Goal: Browse casually: Explore the website without a specific task or goal

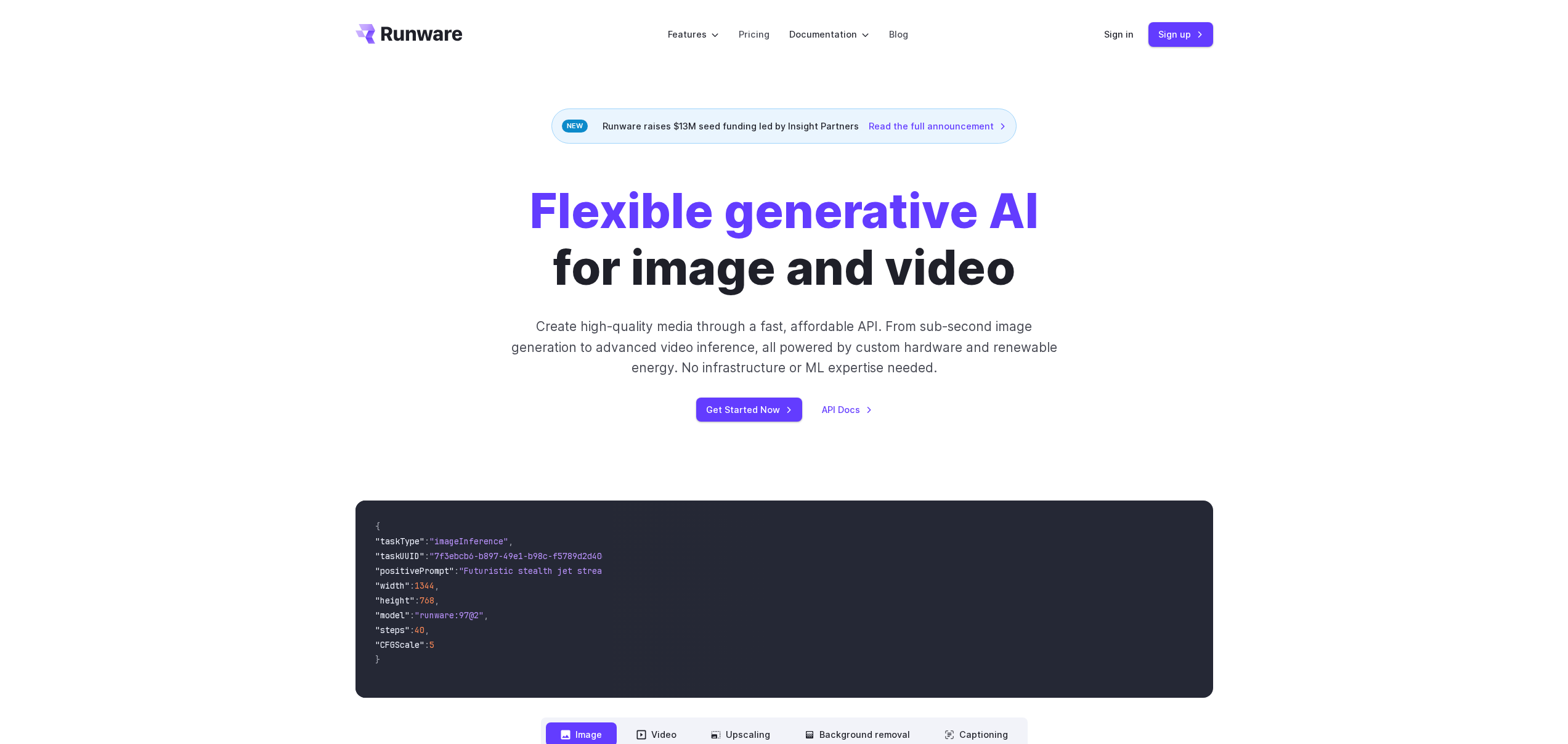
click at [620, 225] on strong "Flexible generative AI" at bounding box center [785, 211] width 509 height 57
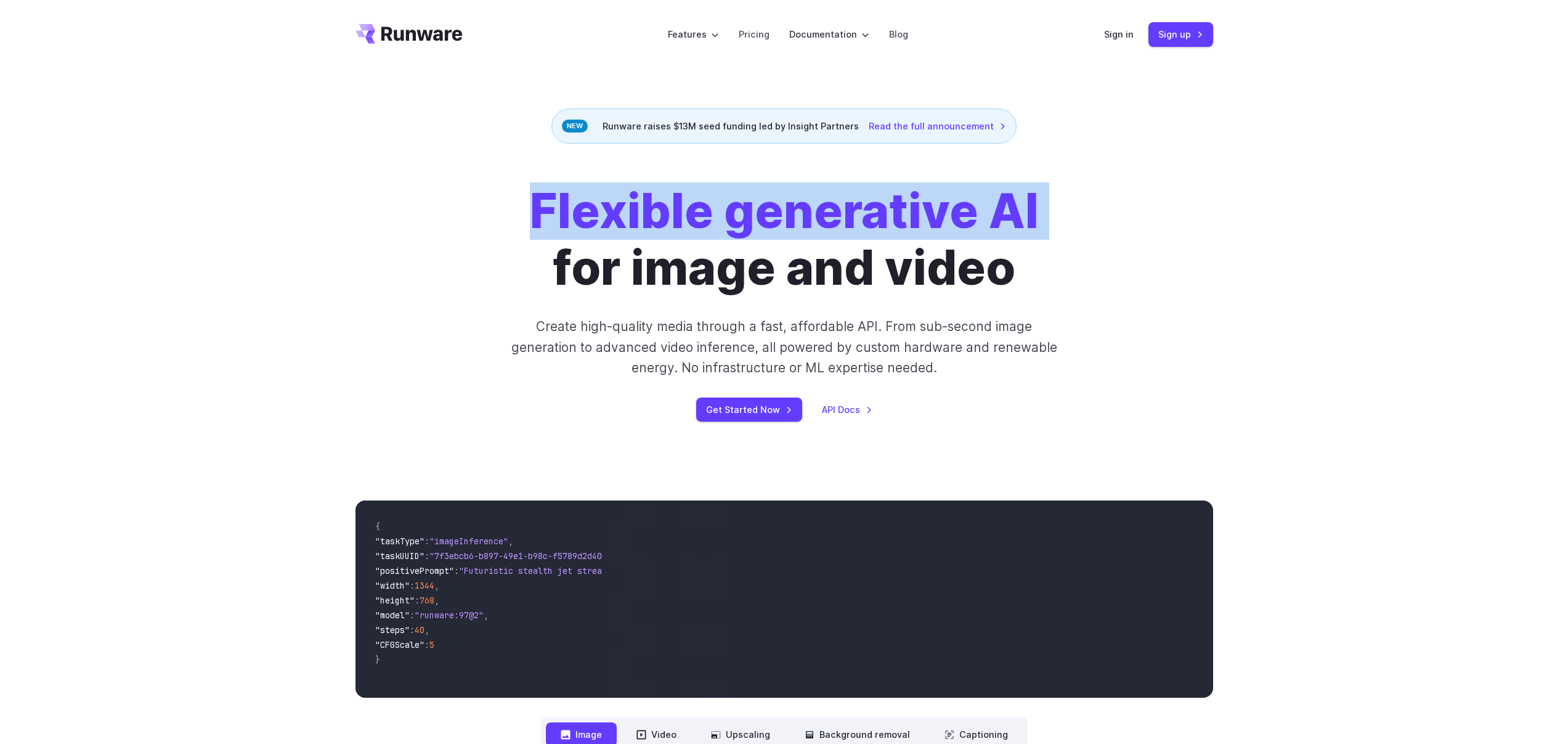
click at [620, 225] on strong "Flexible generative AI" at bounding box center [785, 211] width 509 height 57
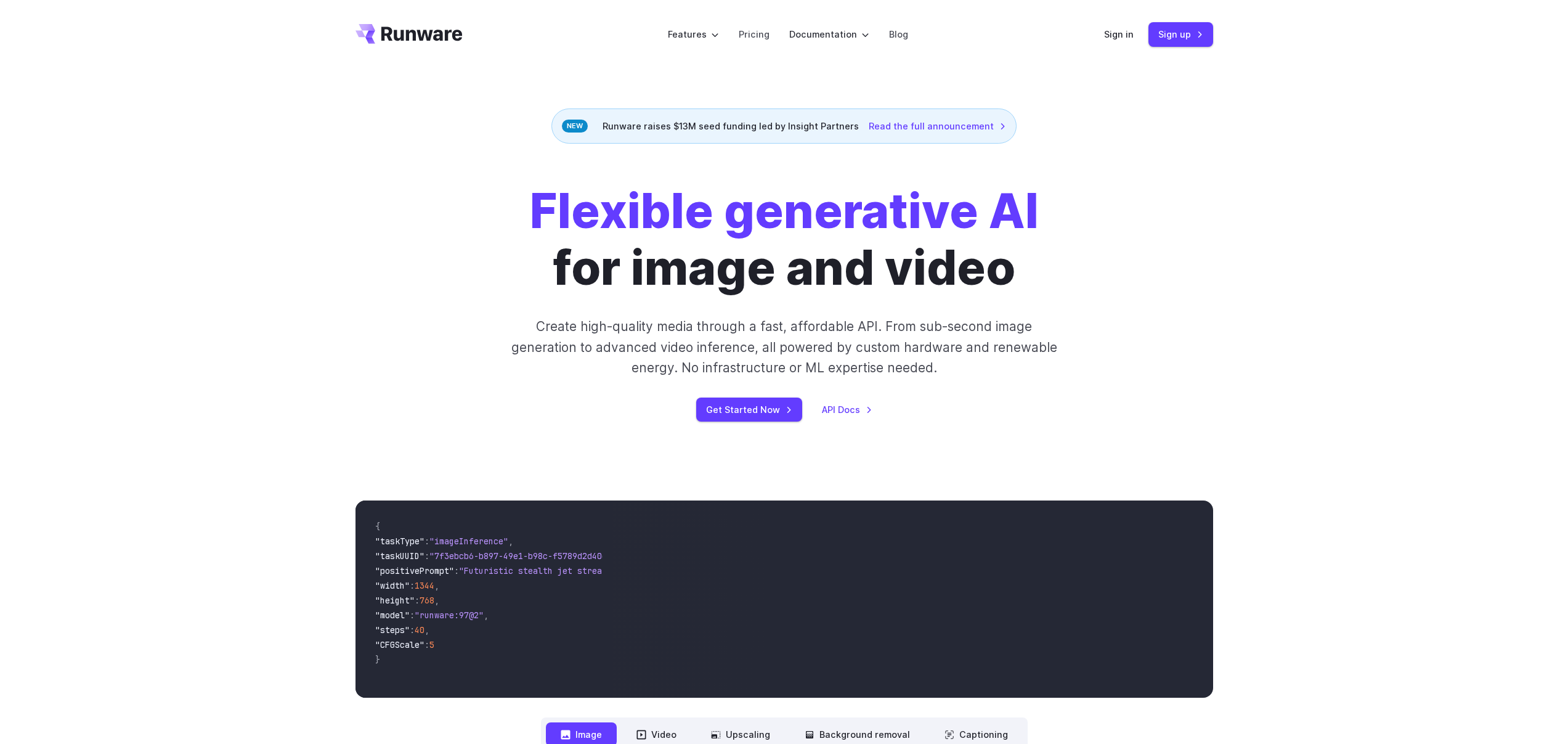
click at [819, 265] on h1 "Flexible generative AI for image and video" at bounding box center [785, 239] width 509 height 113
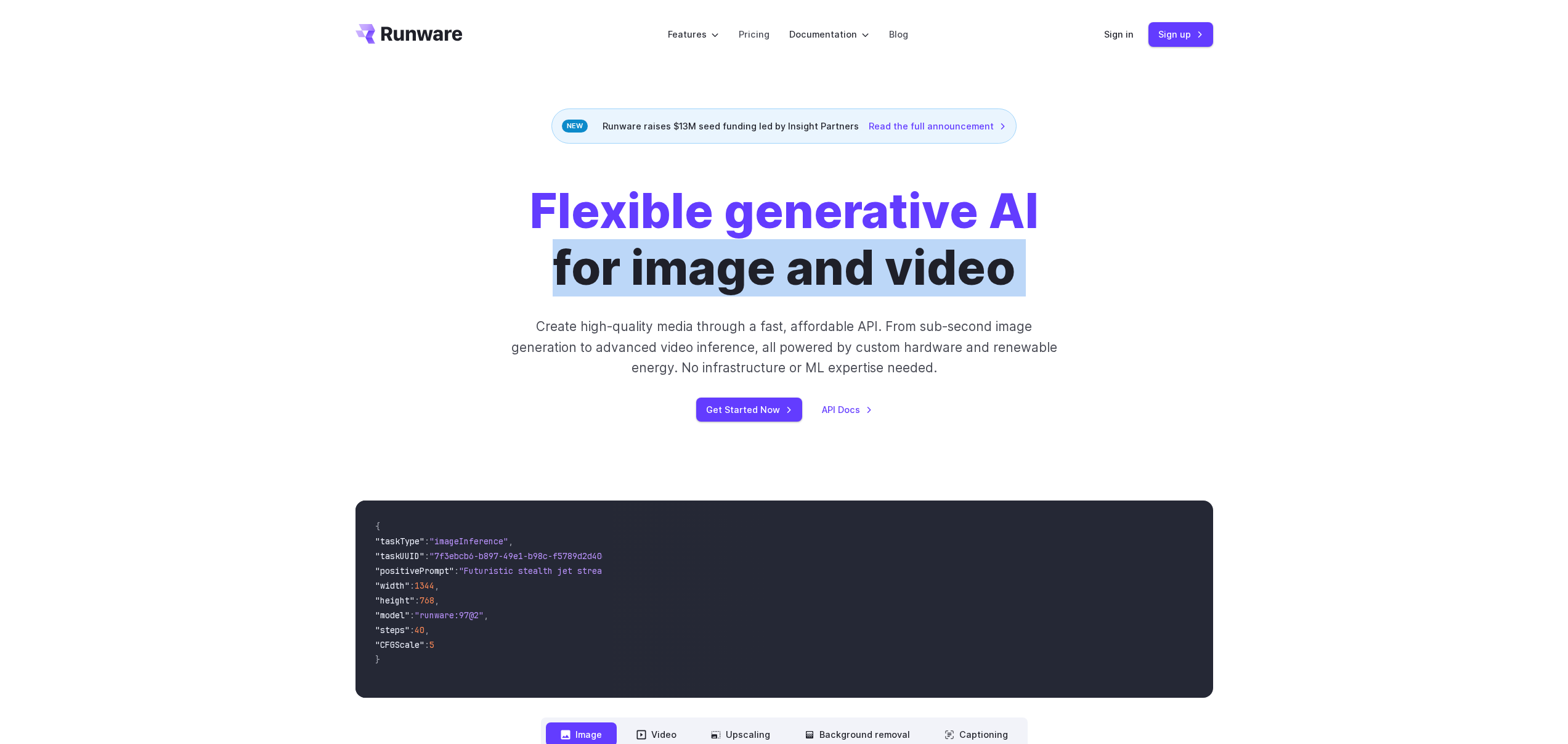
click at [819, 265] on h1 "Flexible generative AI for image and video" at bounding box center [785, 239] width 509 height 113
click at [945, 287] on h1 "Flexible generative AI for image and video" at bounding box center [785, 239] width 509 height 113
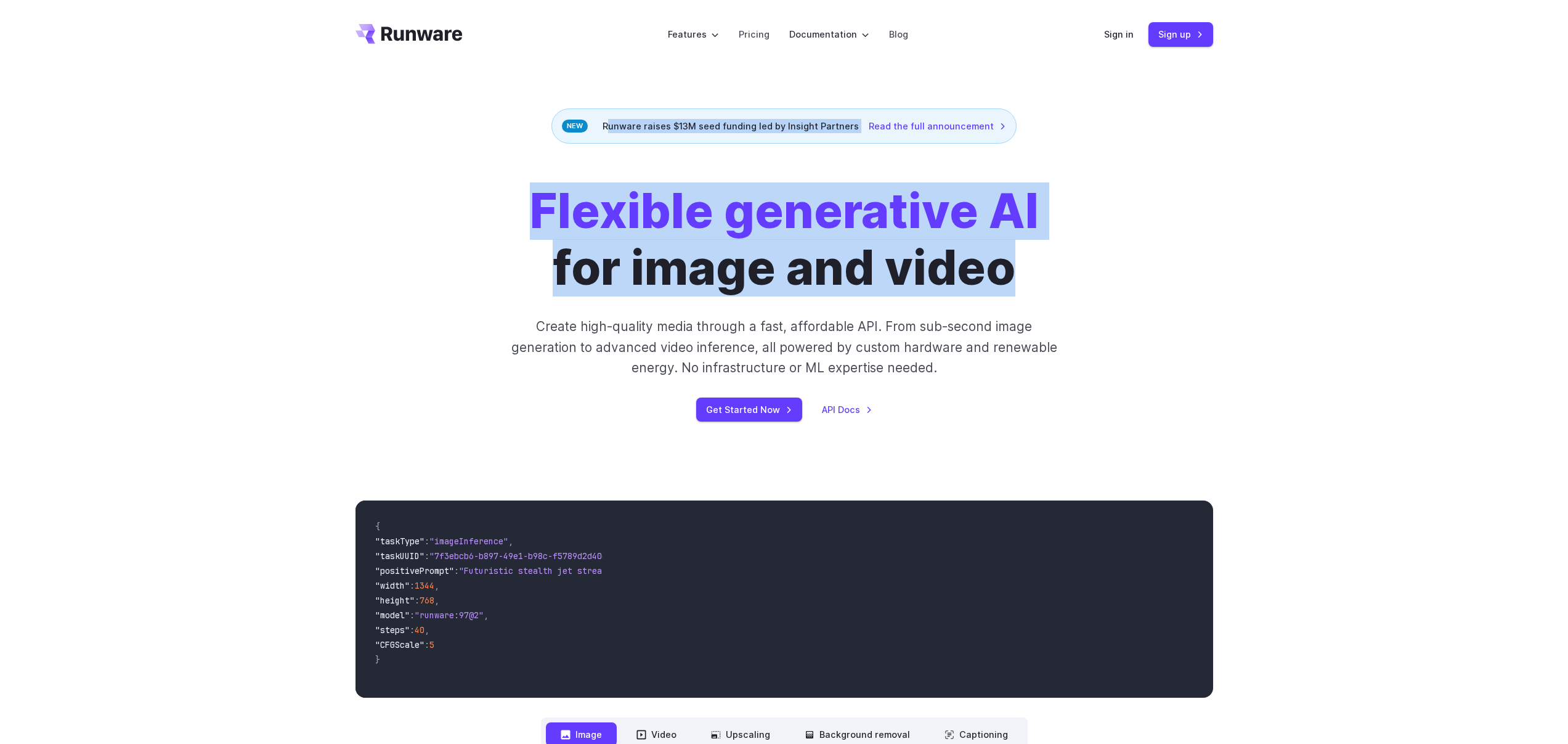
drag, startPoint x: 1002, startPoint y: 274, endPoint x: 294, endPoint y: 15, distance: 753.9
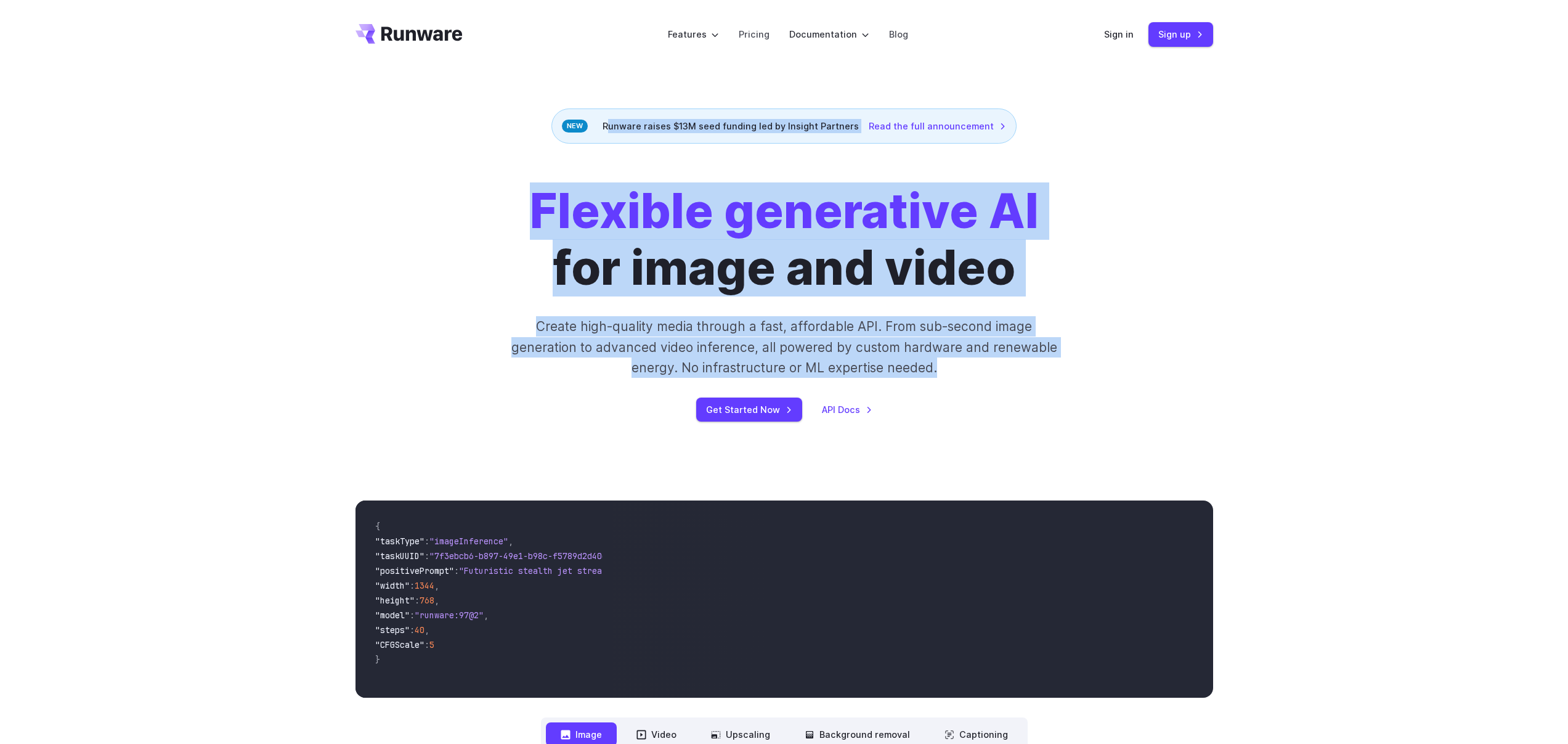
drag, startPoint x: 360, startPoint y: 40, endPoint x: 963, endPoint y: 381, distance: 692.7
click at [957, 374] on p "Create high-quality media through a fast, affordable API. From sub-second image…" at bounding box center [783, 347] width 549 height 62
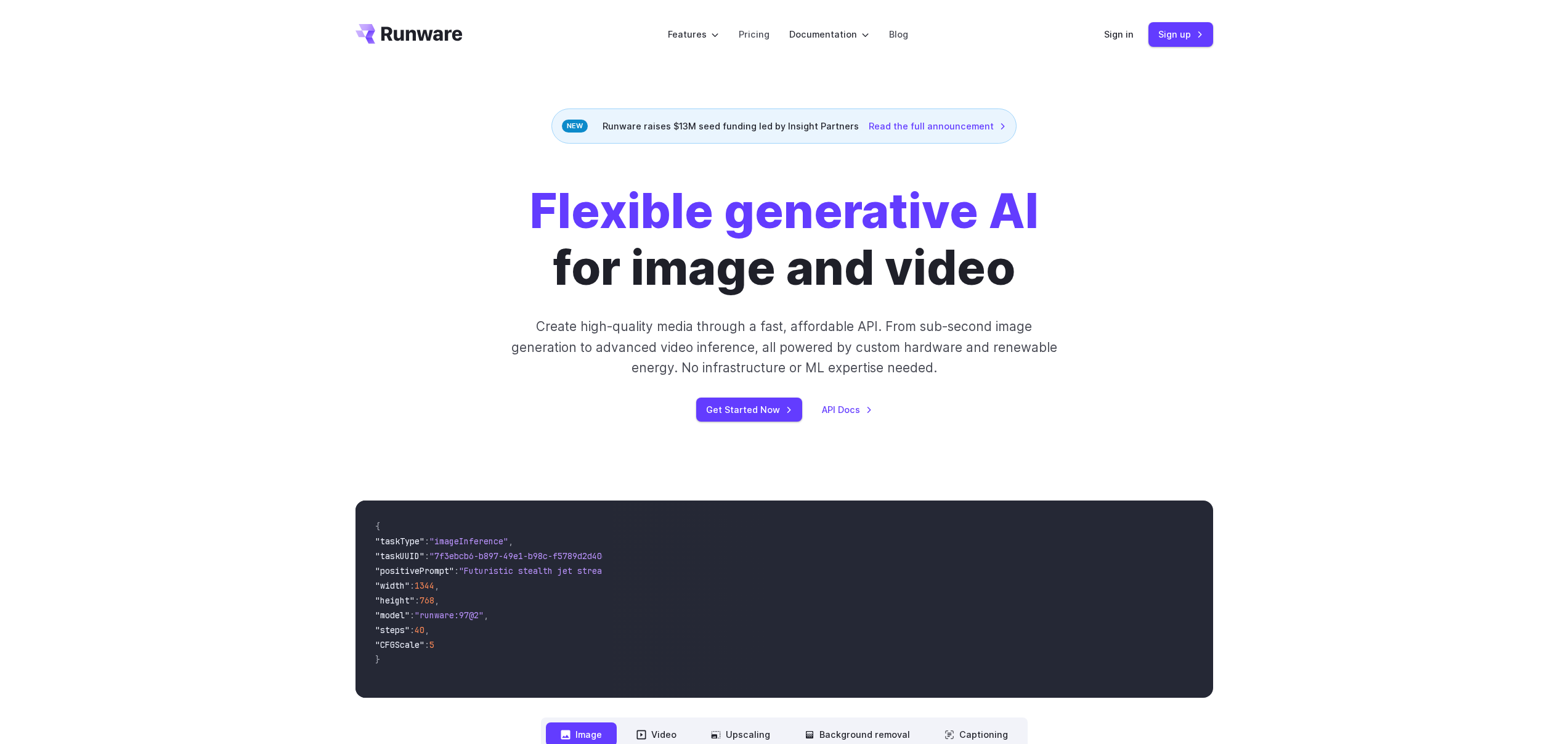
click at [919, 264] on h1 "Flexible generative AI for image and video" at bounding box center [785, 239] width 509 height 113
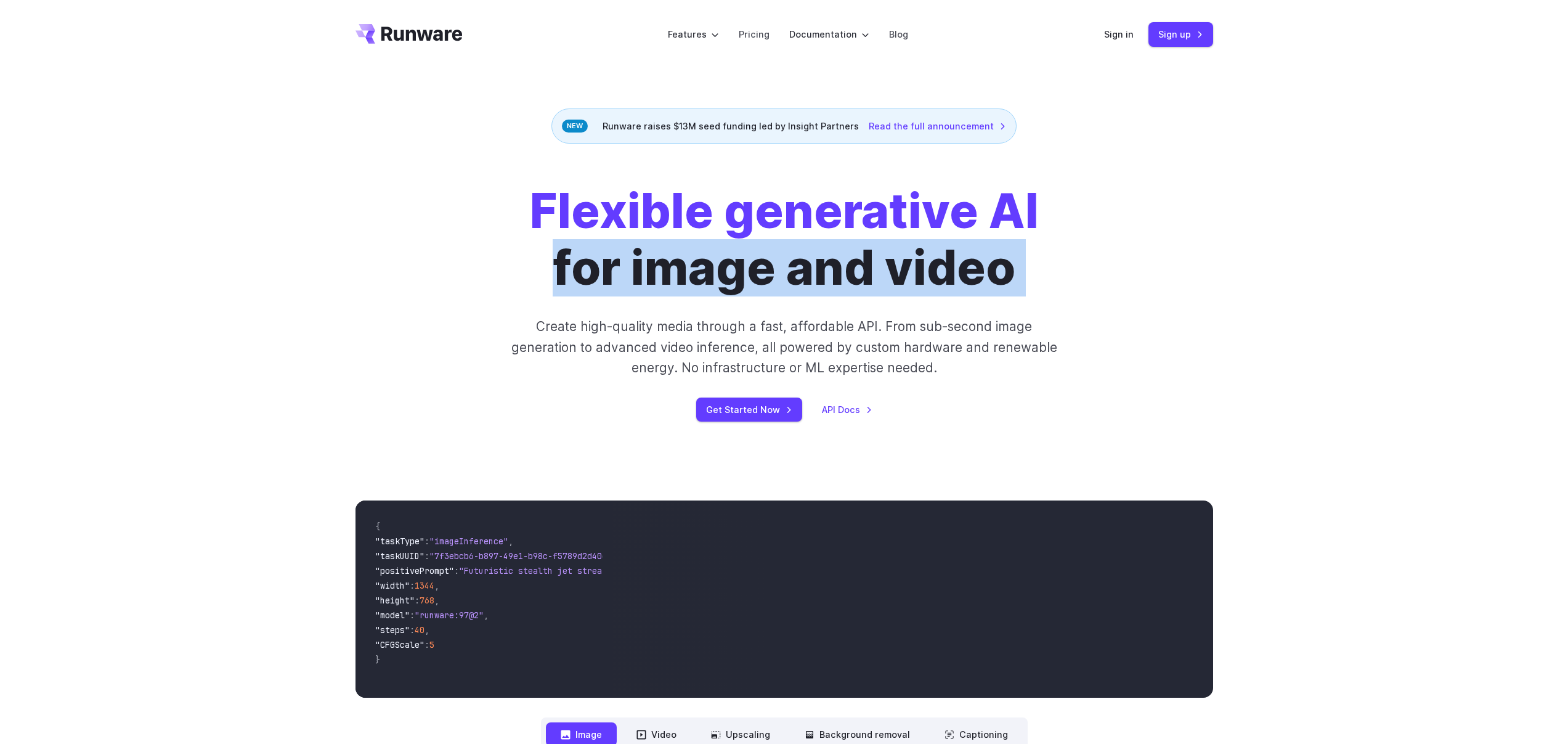
drag, startPoint x: 919, startPoint y: 264, endPoint x: 913, endPoint y: 265, distance: 6.1
click at [919, 264] on h1 "Flexible generative AI for image and video" at bounding box center [785, 239] width 509 height 113
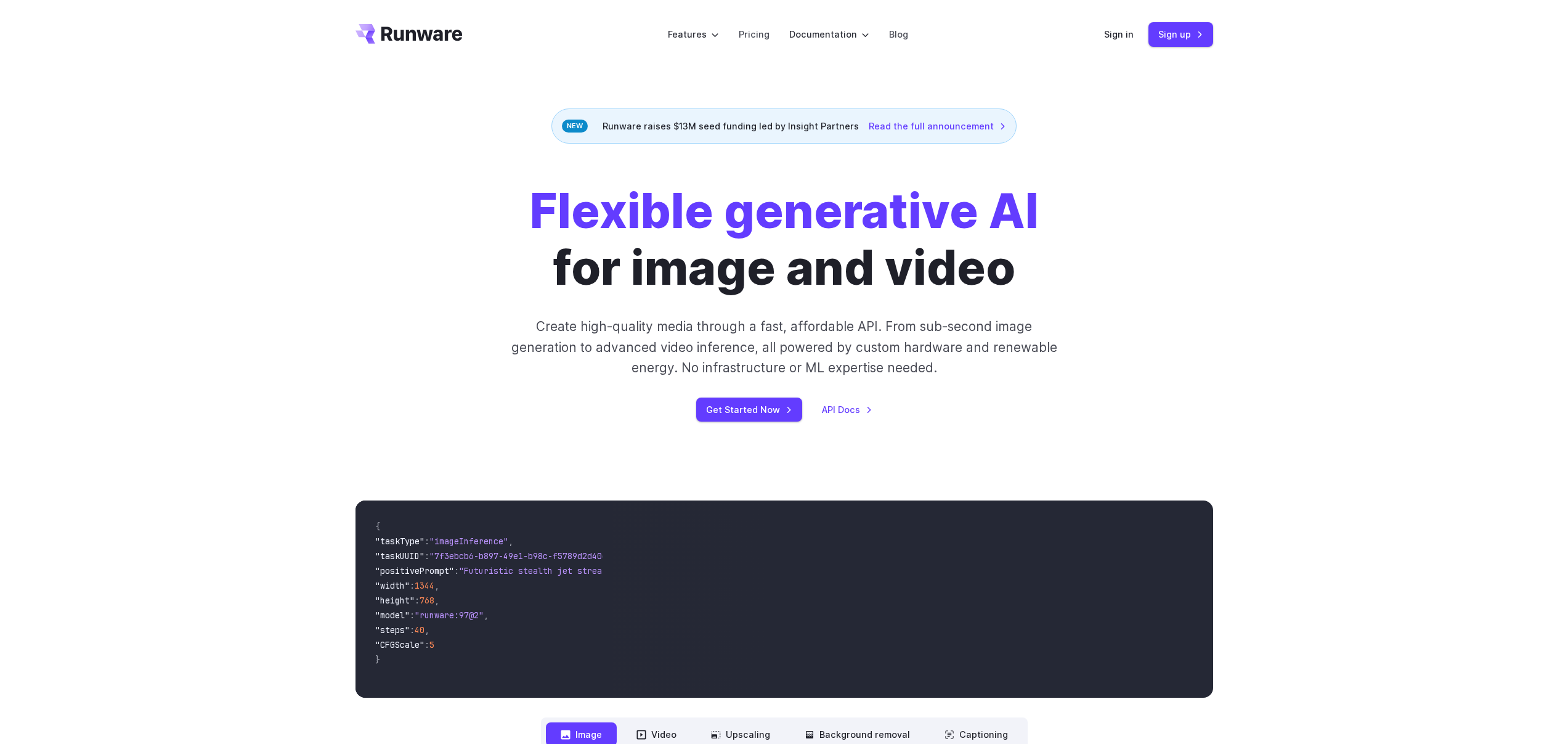
click at [782, 225] on strong "Flexible generative AI" at bounding box center [785, 211] width 509 height 57
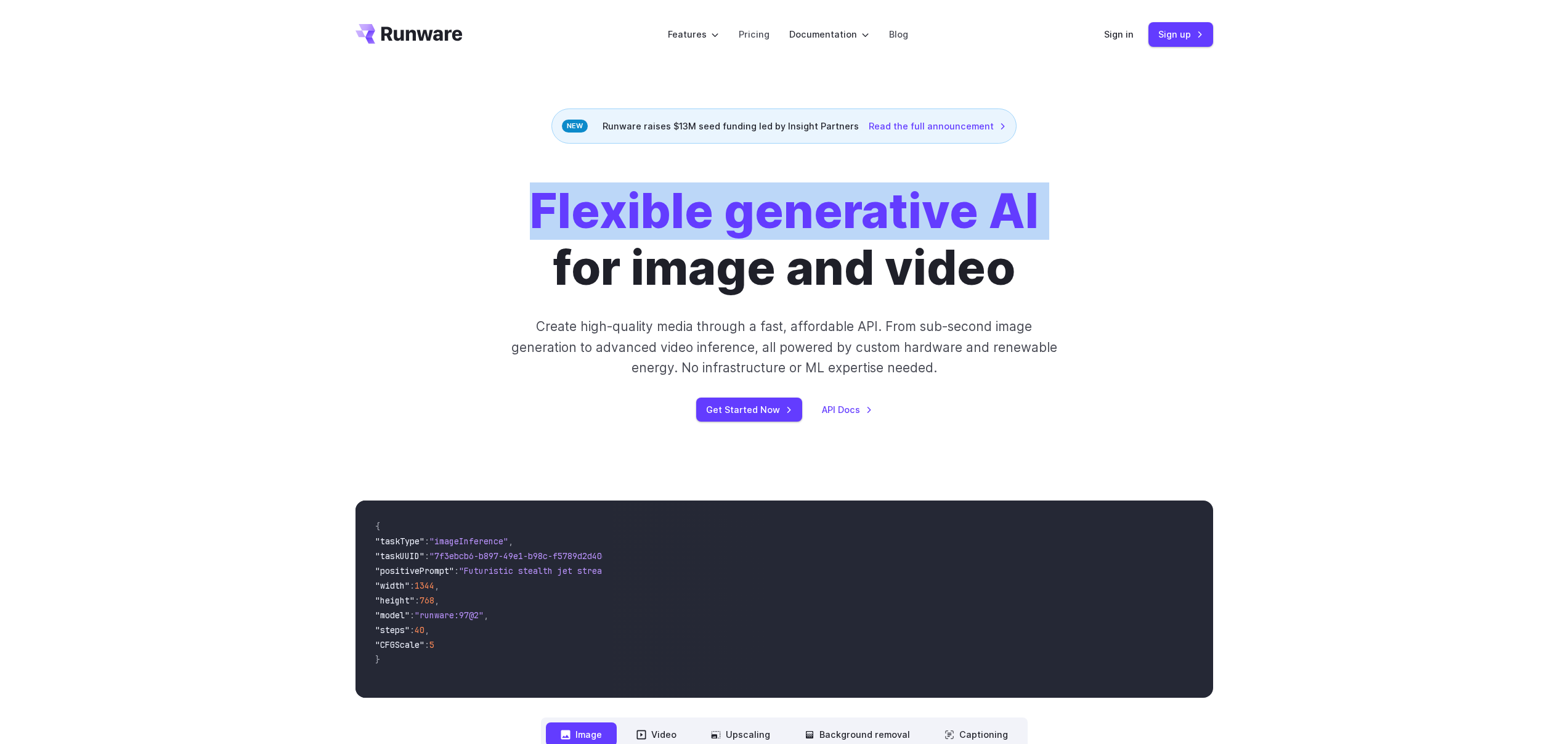
click at [782, 225] on strong "Flexible generative AI" at bounding box center [785, 211] width 509 height 57
click at [554, 206] on strong "Flexible generative AI" at bounding box center [785, 211] width 509 height 57
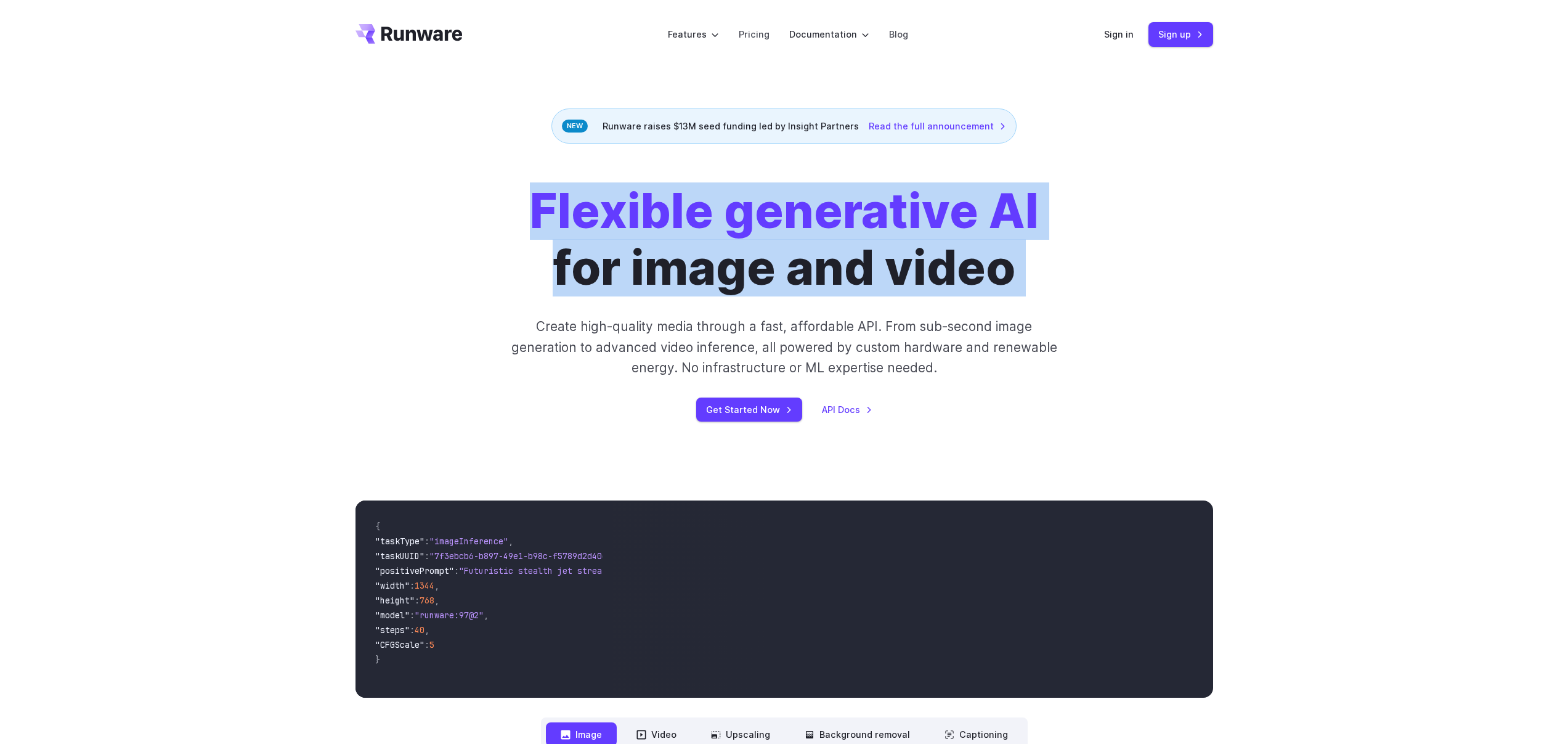
drag, startPoint x: 527, startPoint y: 205, endPoint x: 1108, endPoint y: 276, distance: 585.3
click at [1108, 276] on div "Flexible generative AI for image and video Create high-quality media through a …" at bounding box center [784, 302] width 686 height 239
